Goal: Transaction & Acquisition: Download file/media

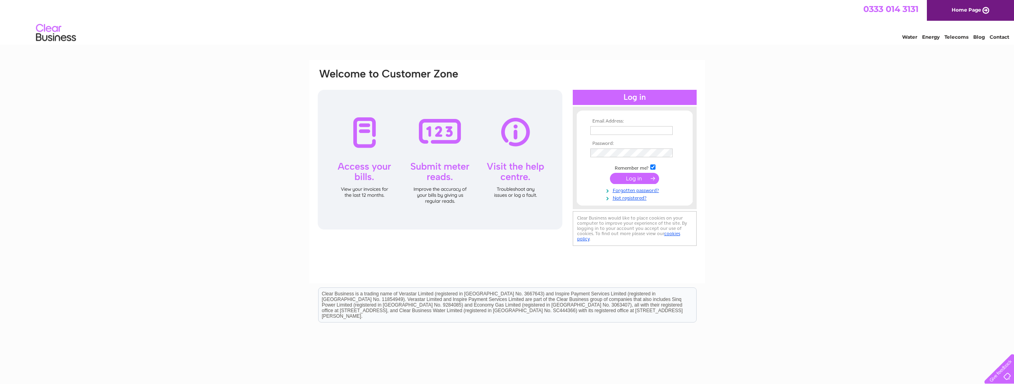
click at [610, 131] on input "text" at bounding box center [631, 130] width 82 height 9
type input "[PERSON_NAME][EMAIL_ADDRESS][PERSON_NAME][DOMAIN_NAME][PERSON_NAME]"
click at [631, 179] on input "submit" at bounding box center [634, 178] width 49 height 11
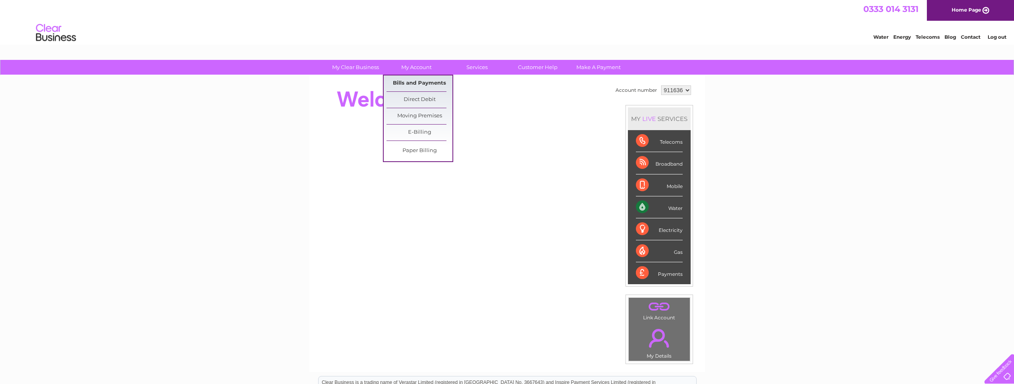
click at [426, 81] on link "Bills and Payments" at bounding box center [419, 84] width 66 height 16
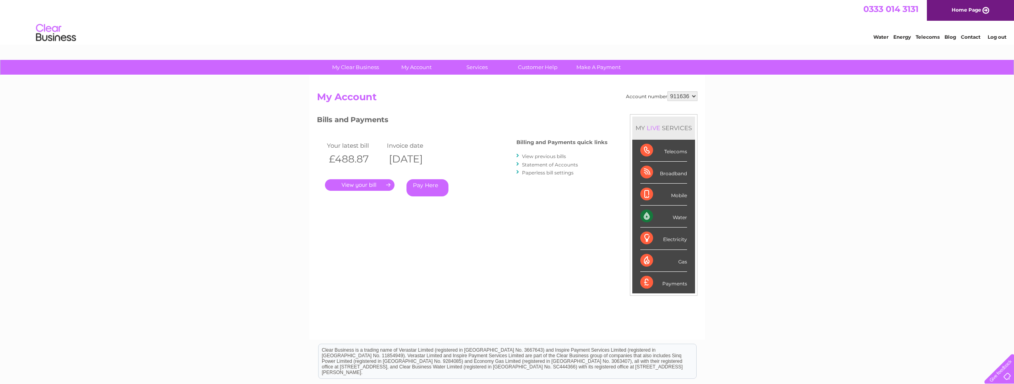
click at [372, 182] on link "." at bounding box center [360, 185] width 70 height 12
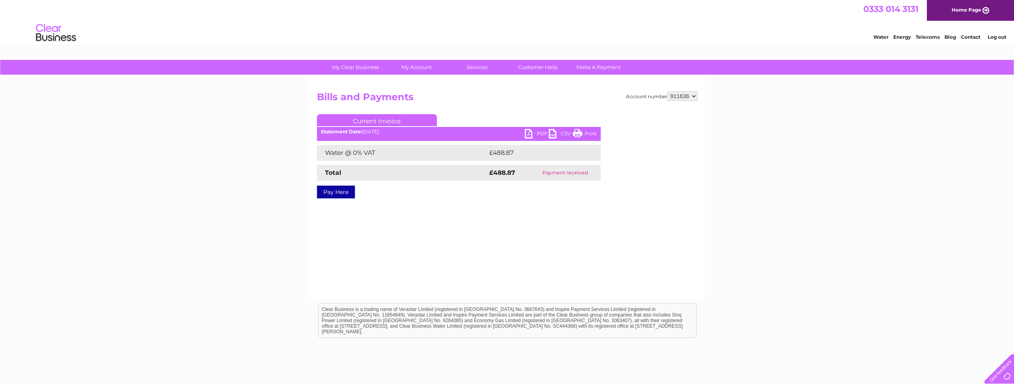
click at [539, 131] on link "PDF" at bounding box center [537, 135] width 24 height 12
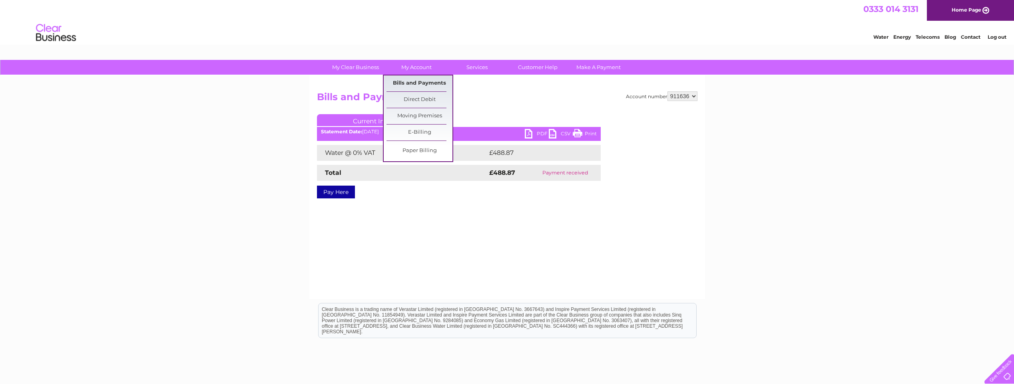
click at [418, 86] on link "Bills and Payments" at bounding box center [419, 84] width 66 height 16
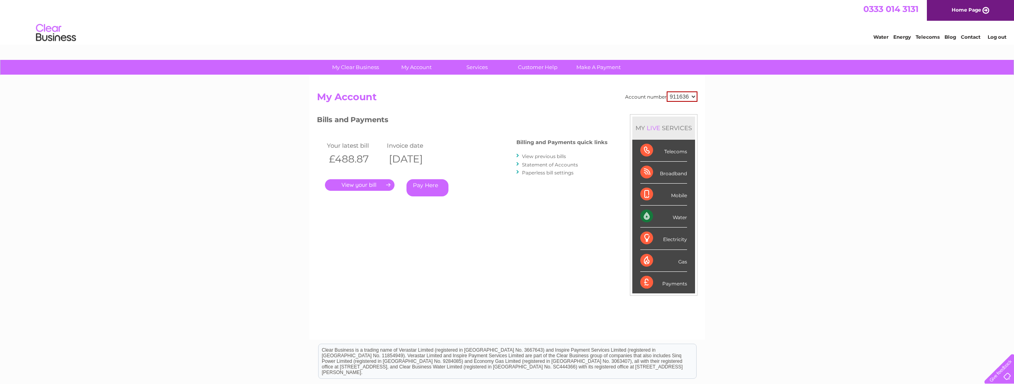
click at [560, 157] on link "View previous bills" at bounding box center [544, 156] width 44 height 6
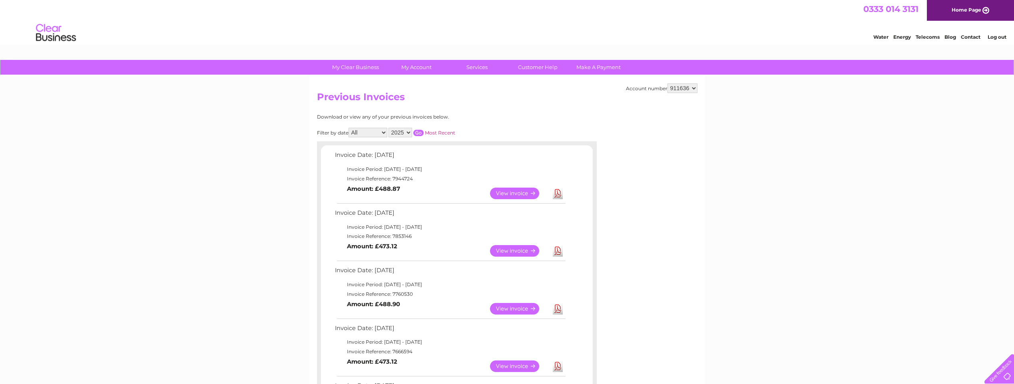
click at [525, 253] on link "View" at bounding box center [519, 251] width 59 height 12
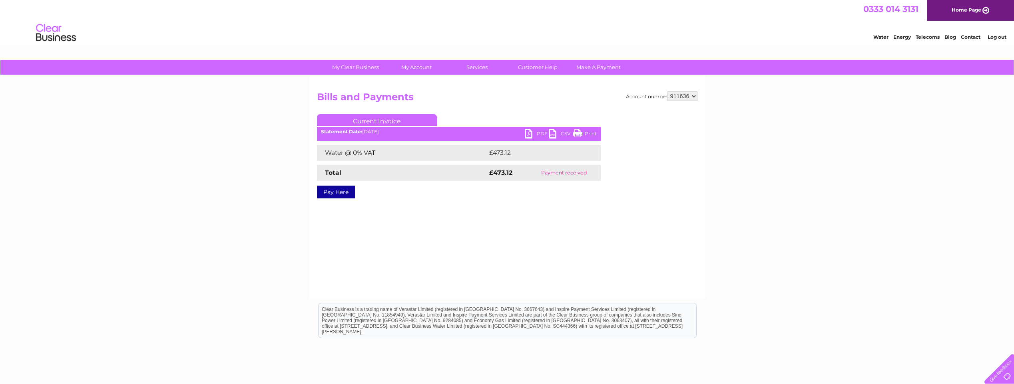
click at [539, 132] on link "PDF" at bounding box center [537, 135] width 24 height 12
click at [538, 131] on link "PDF" at bounding box center [537, 135] width 24 height 12
